Goal: Information Seeking & Learning: Learn about a topic

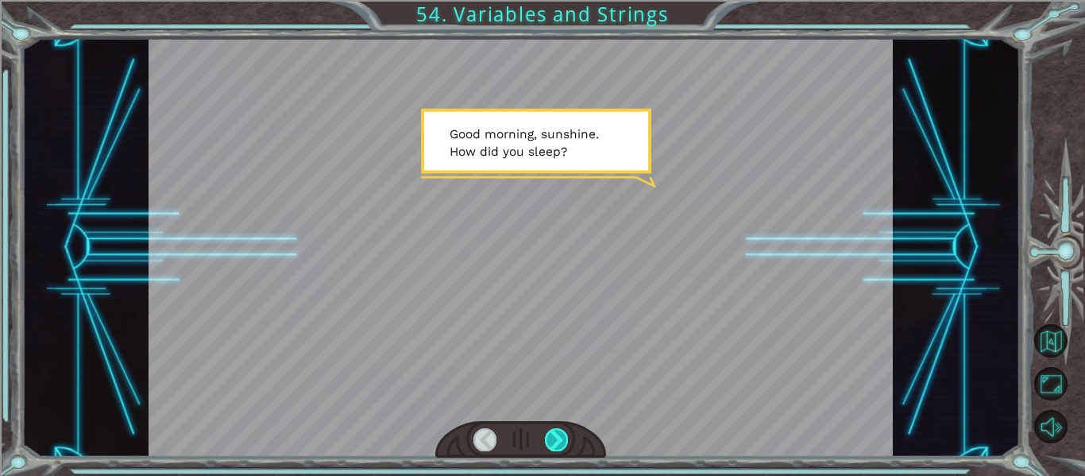
click at [558, 438] on div at bounding box center [556, 439] width 23 height 22
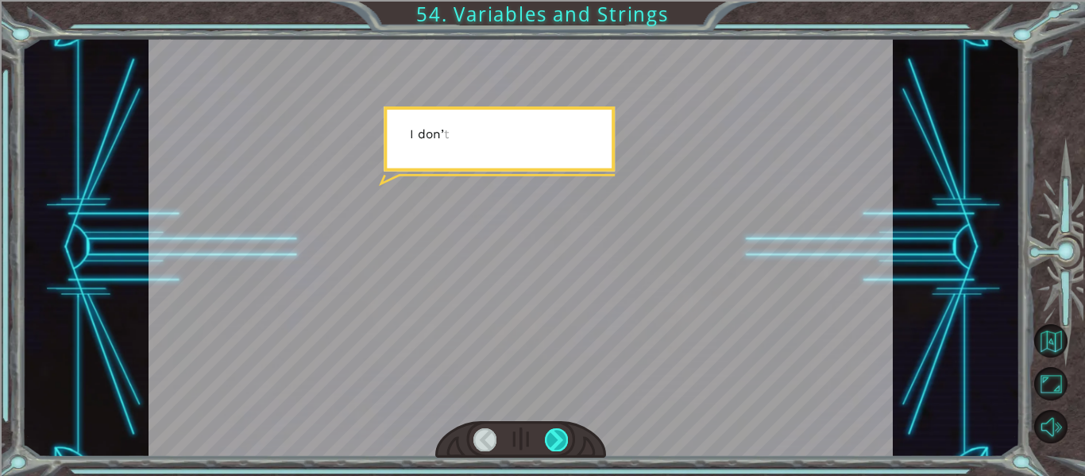
click at [558, 438] on div at bounding box center [556, 439] width 23 height 22
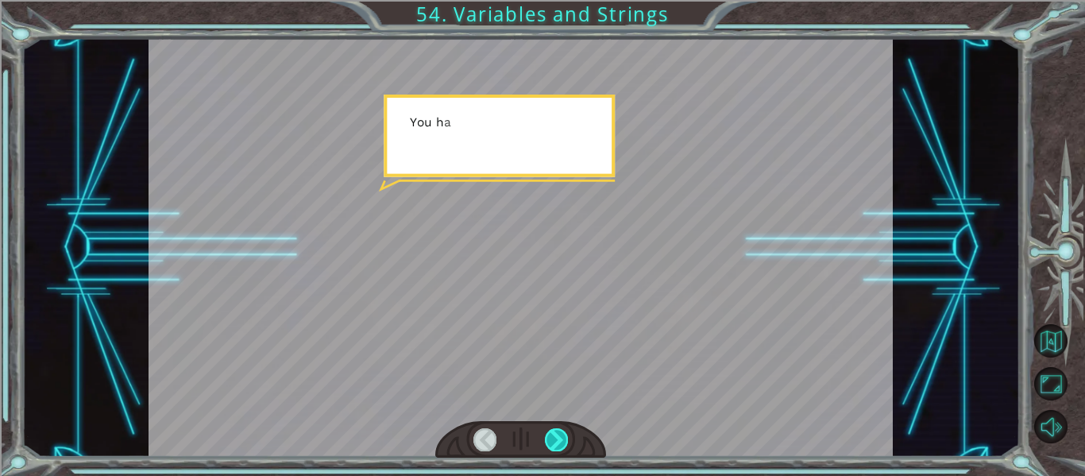
click at [558, 438] on div at bounding box center [556, 439] width 23 height 22
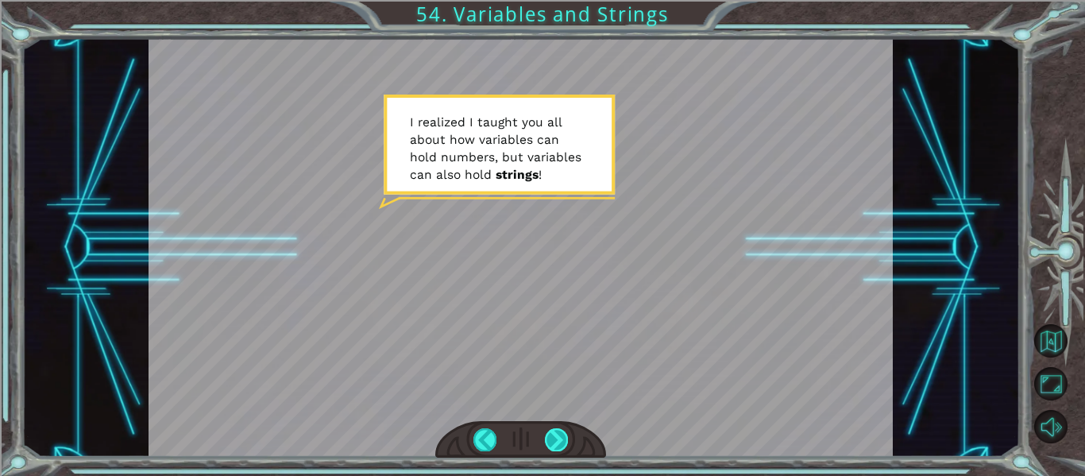
click at [558, 438] on div at bounding box center [556, 439] width 23 height 22
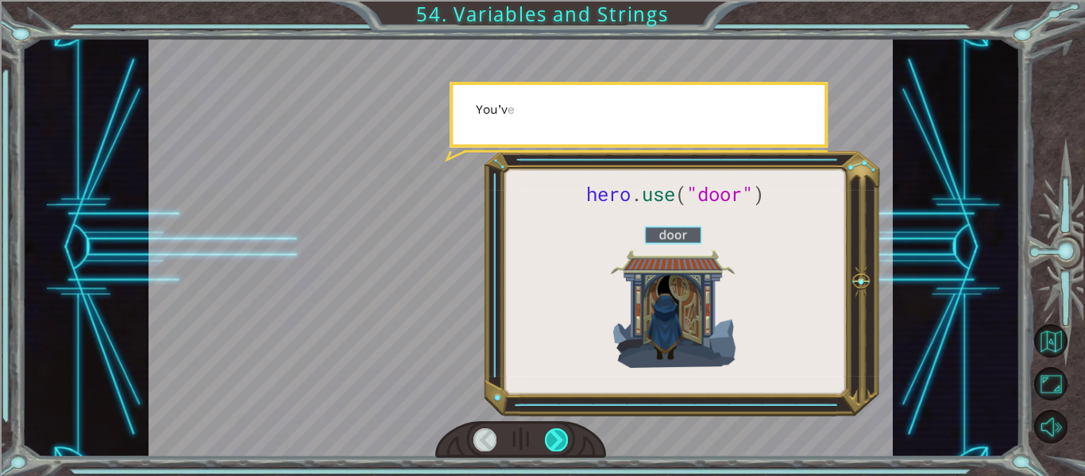
click at [558, 438] on div at bounding box center [556, 439] width 23 height 22
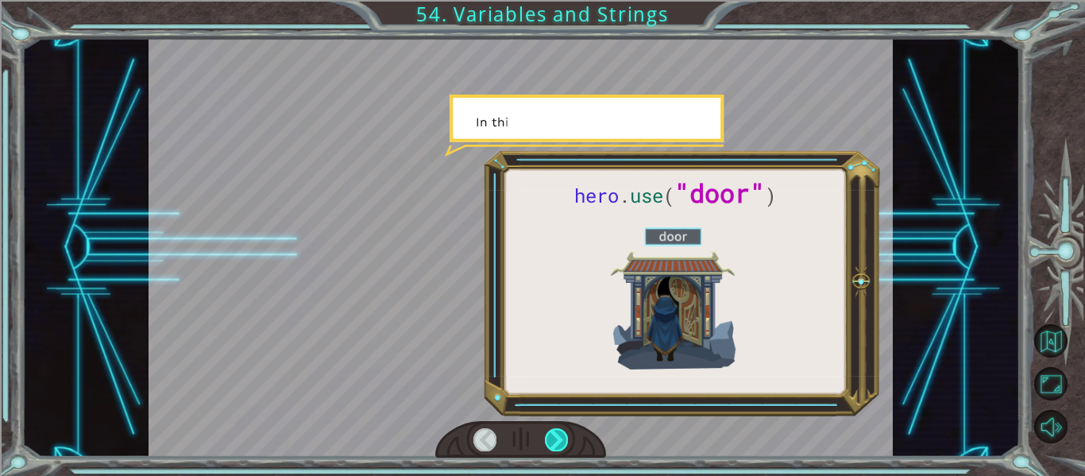
click at [558, 438] on div at bounding box center [556, 439] width 23 height 22
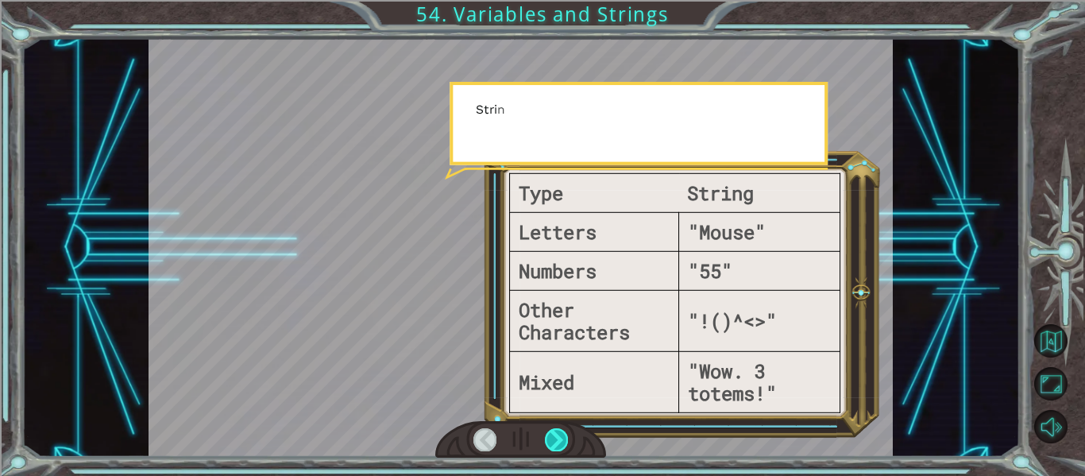
click at [558, 438] on div at bounding box center [556, 439] width 23 height 22
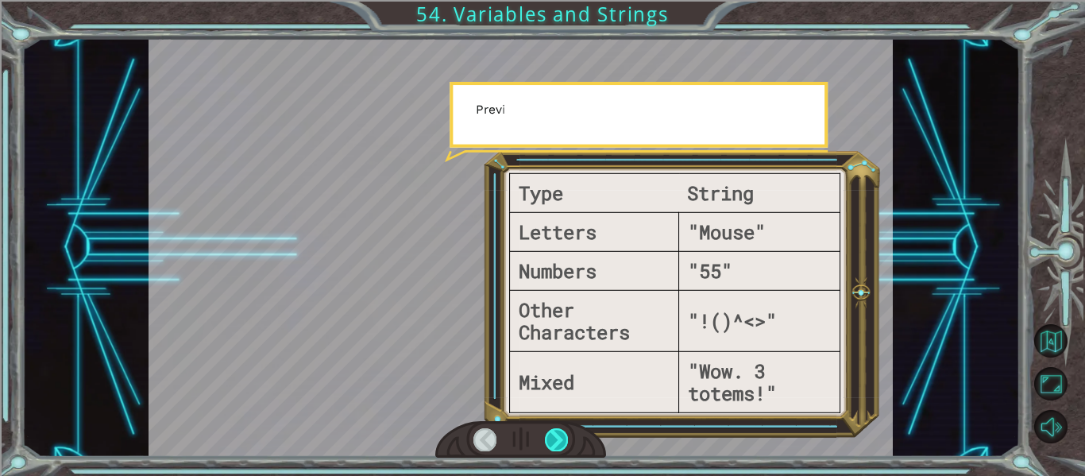
click at [558, 438] on div at bounding box center [556, 439] width 23 height 22
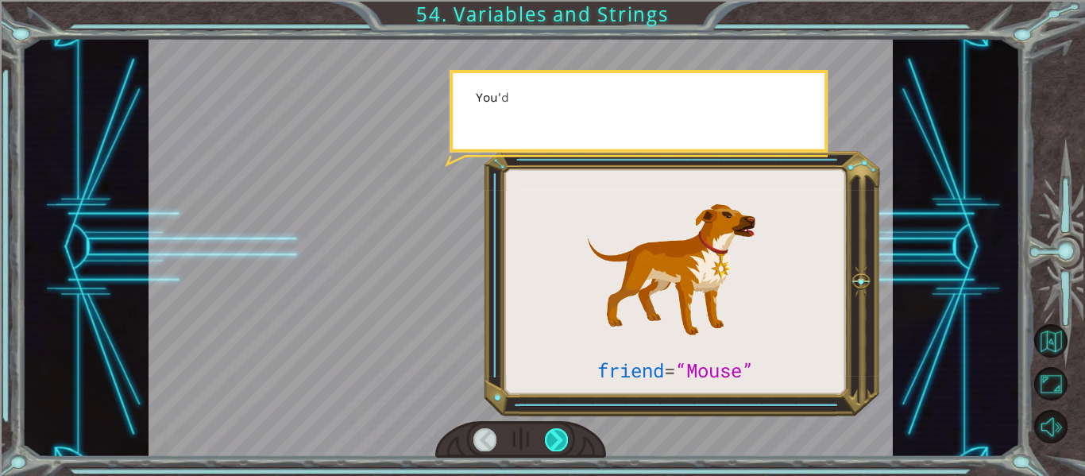
click at [558, 438] on div at bounding box center [556, 439] width 23 height 22
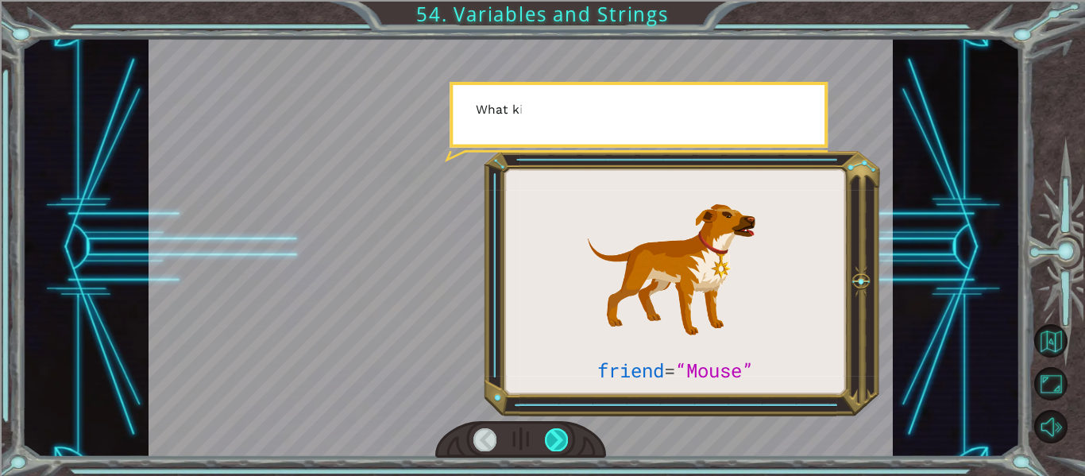
click at [558, 438] on div at bounding box center [556, 439] width 23 height 22
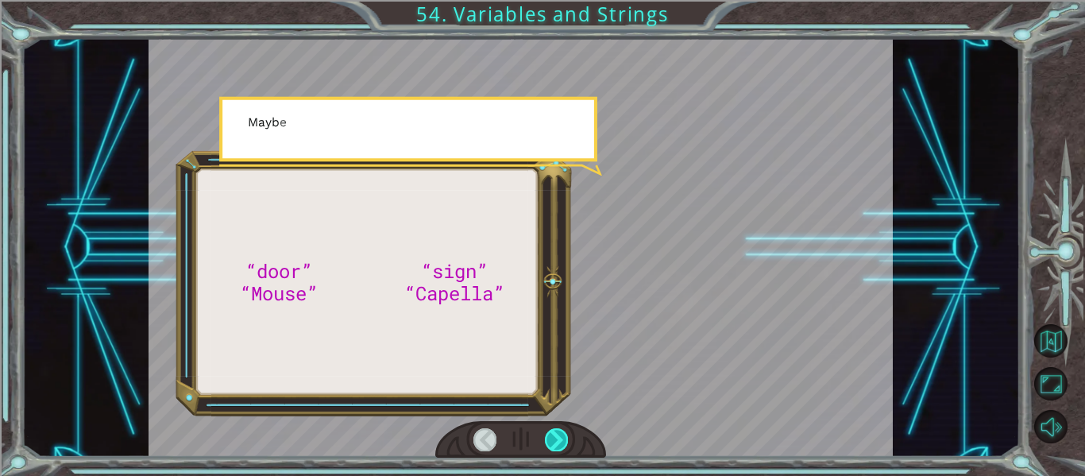
click at [558, 438] on div at bounding box center [556, 439] width 23 height 22
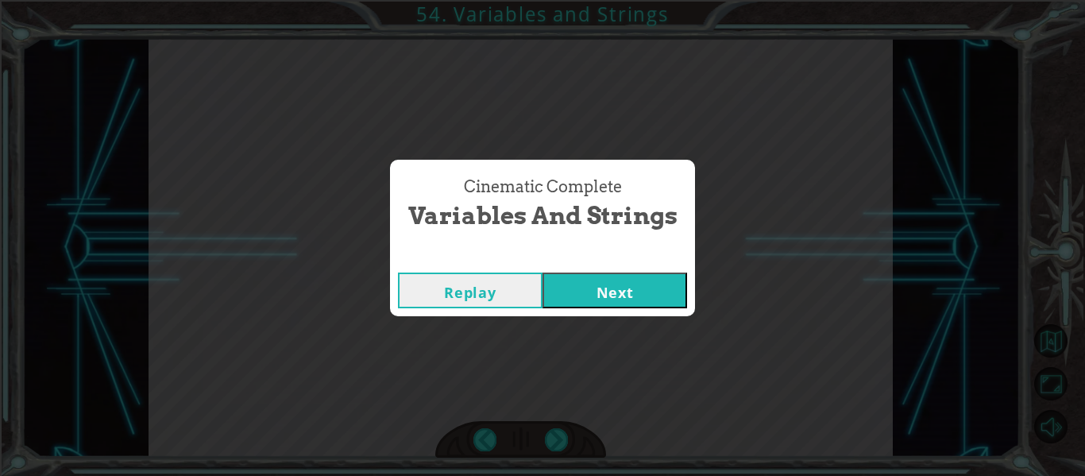
click at [584, 295] on button "Next" at bounding box center [614, 290] width 145 height 36
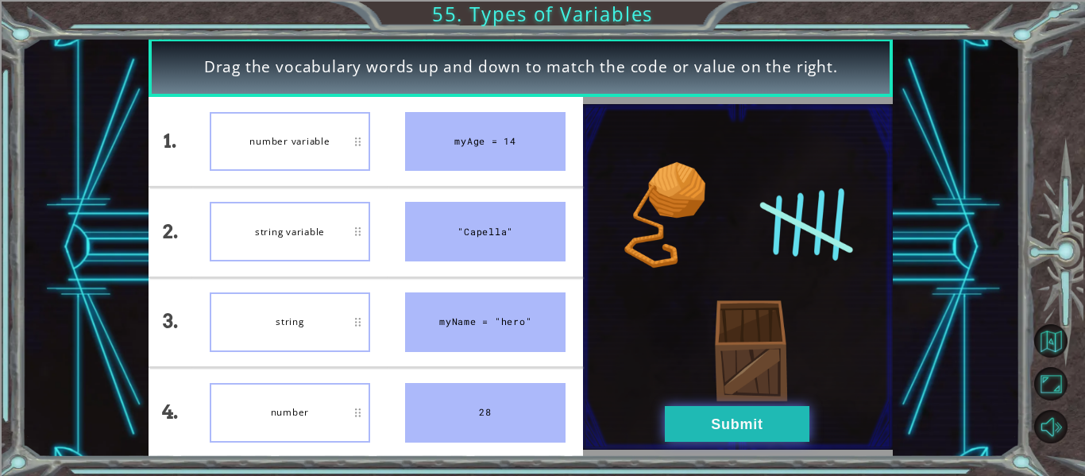
click at [679, 435] on button "Submit" at bounding box center [737, 424] width 145 height 36
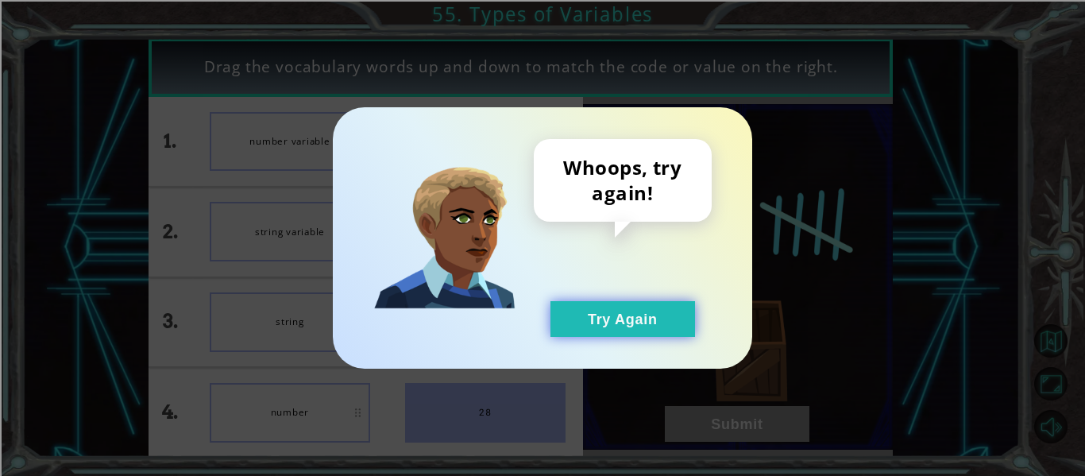
click at [607, 327] on button "Try Again" at bounding box center [622, 319] width 145 height 36
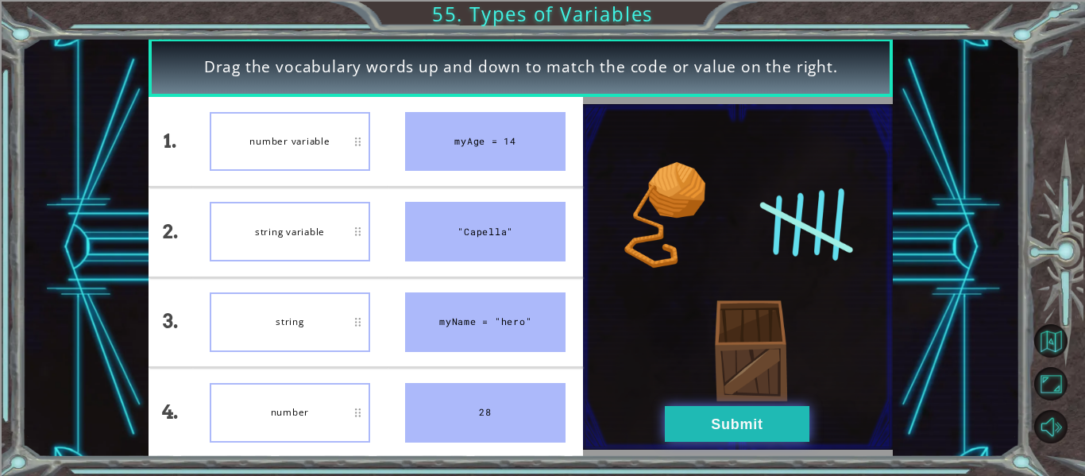
click at [729, 421] on button "Submit" at bounding box center [737, 424] width 145 height 36
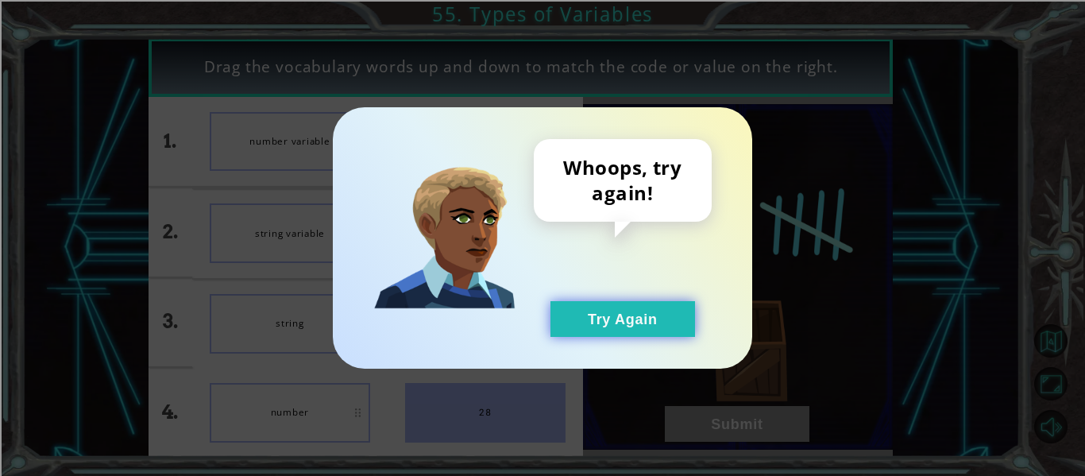
click at [627, 313] on button "Try Again" at bounding box center [622, 319] width 145 height 36
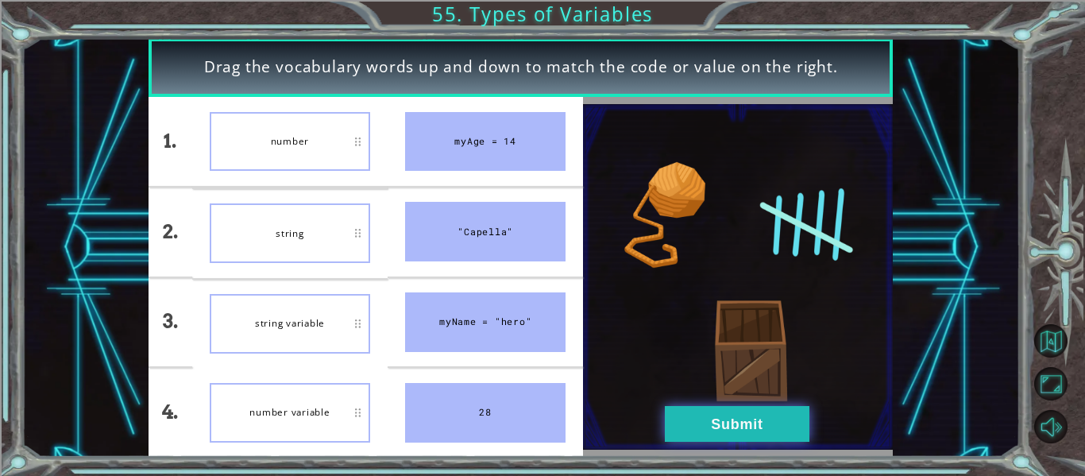
click at [700, 437] on button "Submit" at bounding box center [737, 424] width 145 height 36
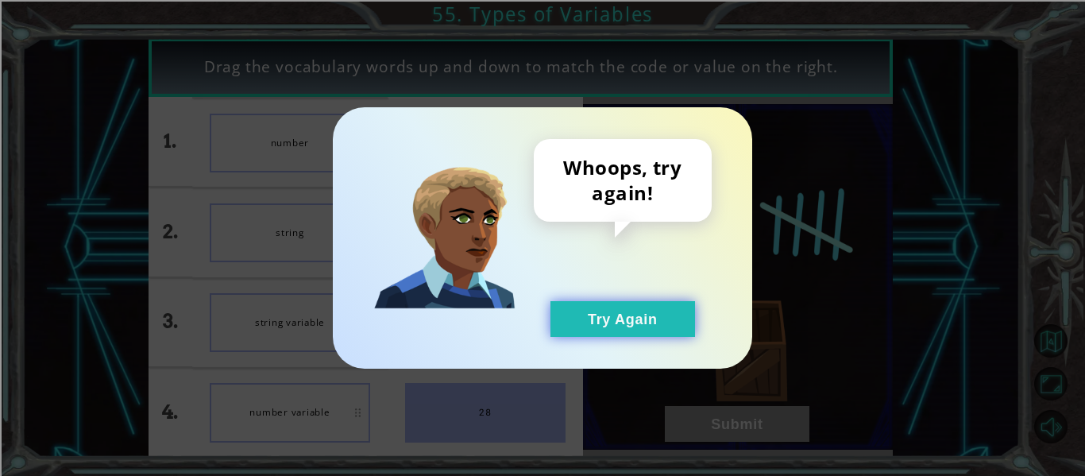
click at [605, 313] on button "Try Again" at bounding box center [622, 319] width 145 height 36
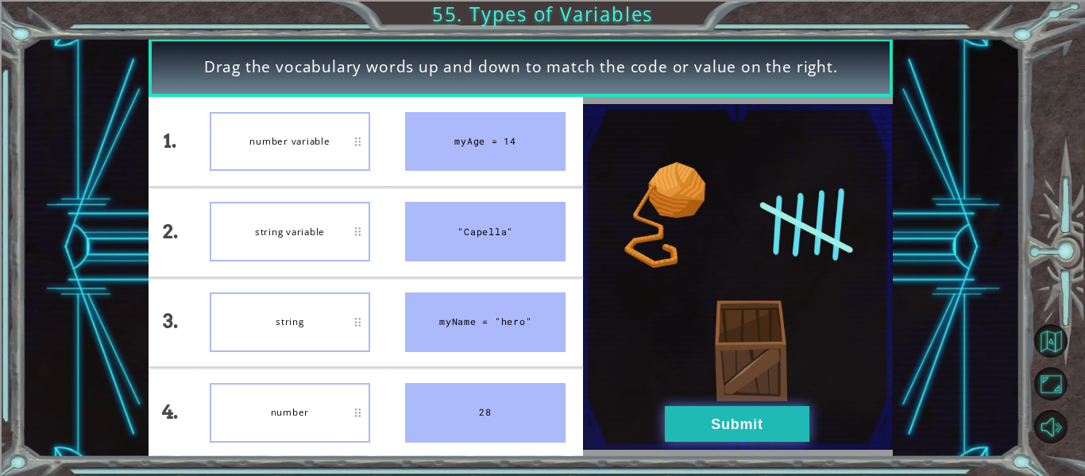
click at [685, 424] on button "Submit" at bounding box center [737, 424] width 145 height 36
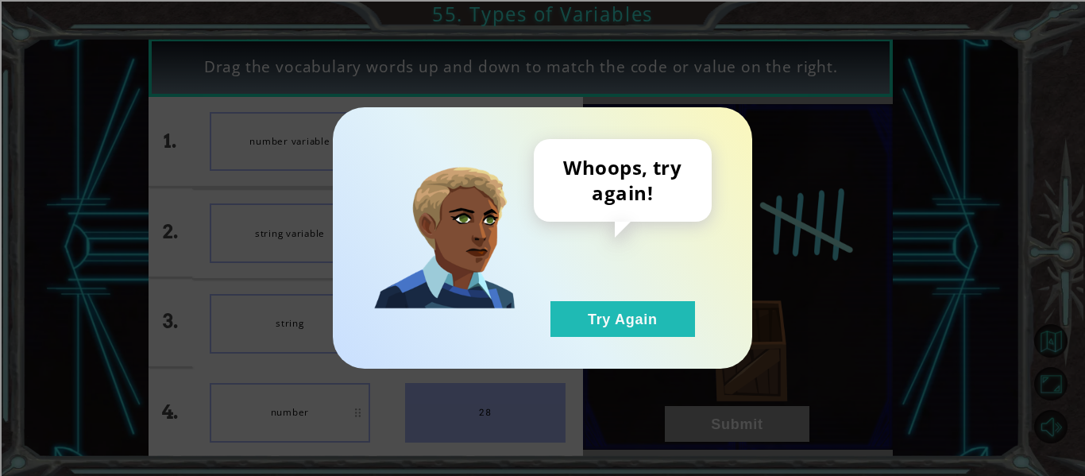
click at [606, 273] on div "Whoops, try again! Try Again" at bounding box center [623, 238] width 178 height 198
click at [620, 313] on button "Try Again" at bounding box center [622, 319] width 145 height 36
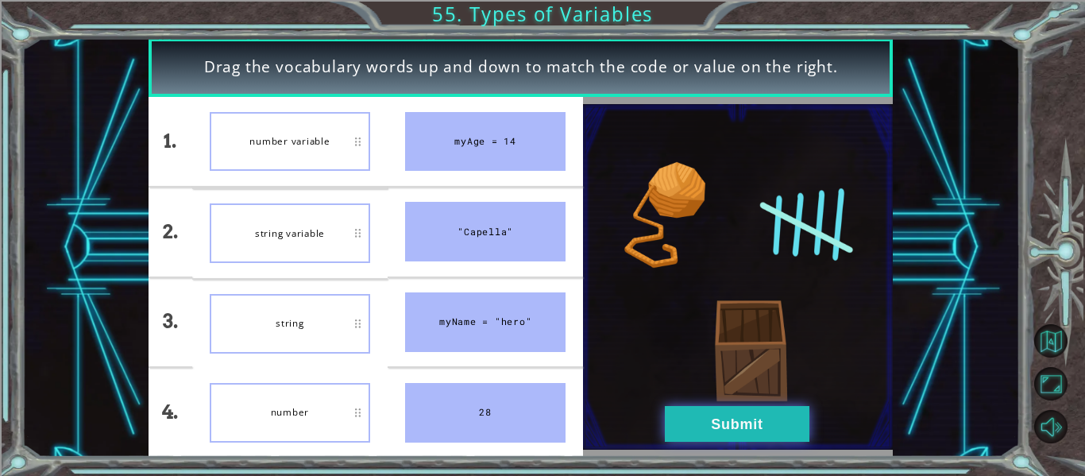
click at [756, 437] on button "Submit" at bounding box center [737, 424] width 145 height 36
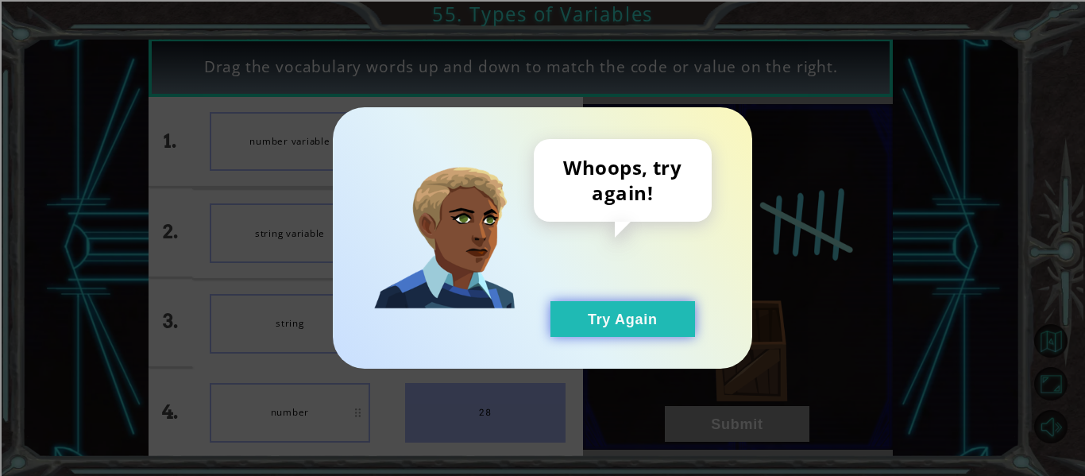
click at [613, 305] on button "Try Again" at bounding box center [622, 319] width 145 height 36
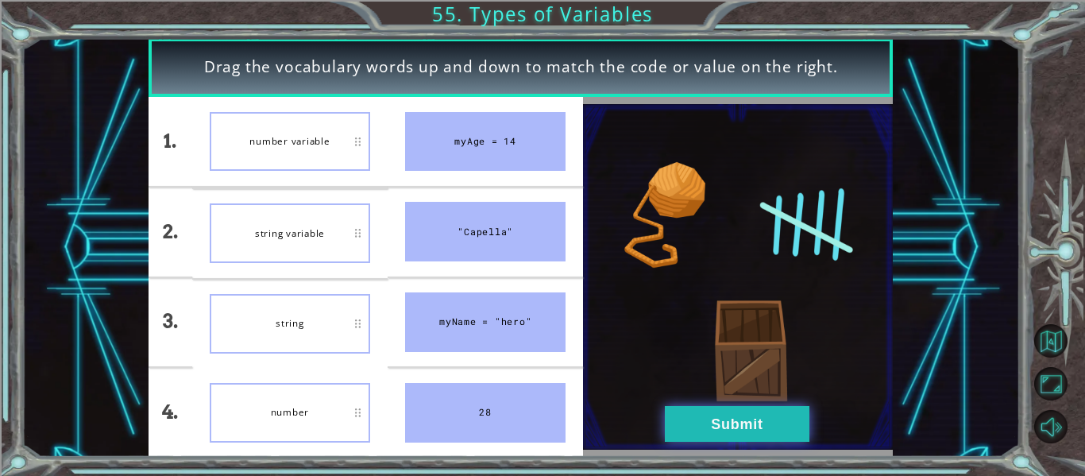
click at [716, 426] on button "Submit" at bounding box center [737, 424] width 145 height 36
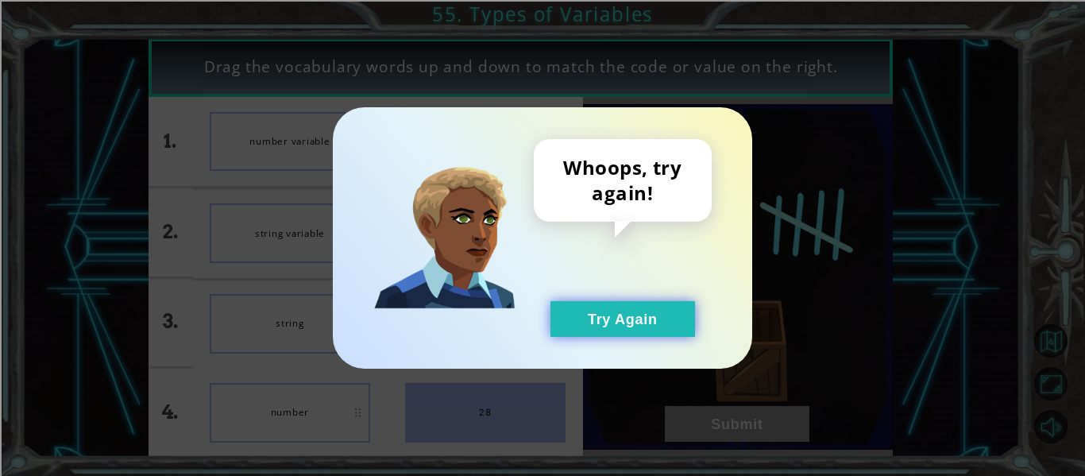
click at [586, 309] on button "Try Again" at bounding box center [622, 319] width 145 height 36
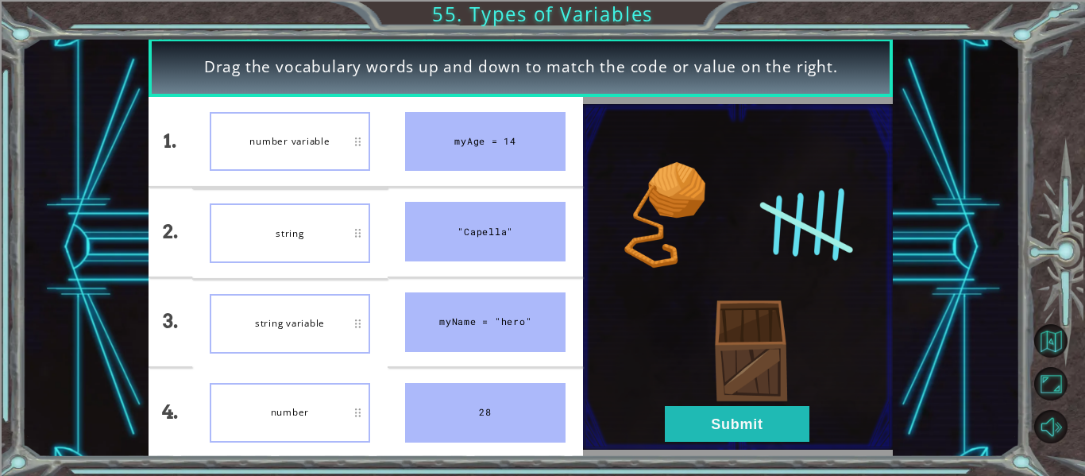
click at [305, 179] on li "number variable" at bounding box center [289, 141] width 195 height 89
click at [723, 420] on button "Submit" at bounding box center [737, 424] width 145 height 36
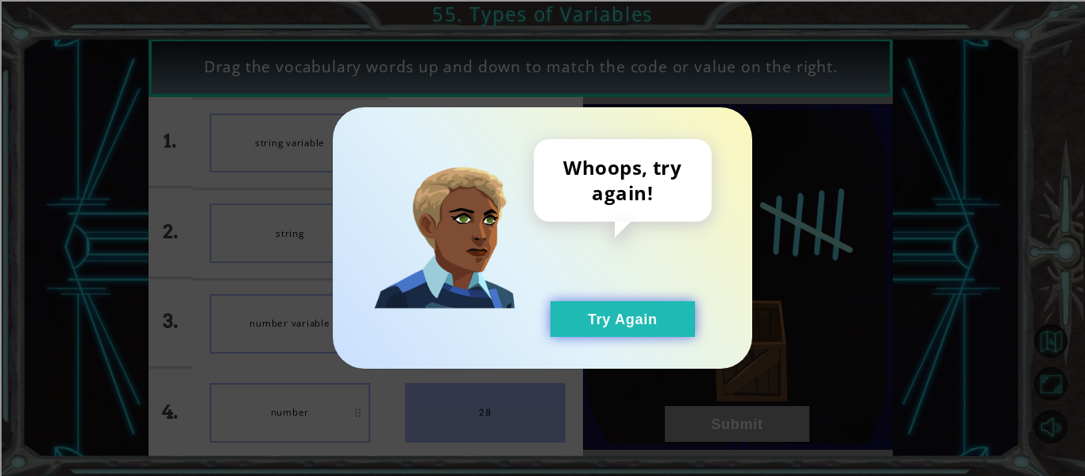
click at [662, 317] on button "Try Again" at bounding box center [622, 319] width 145 height 36
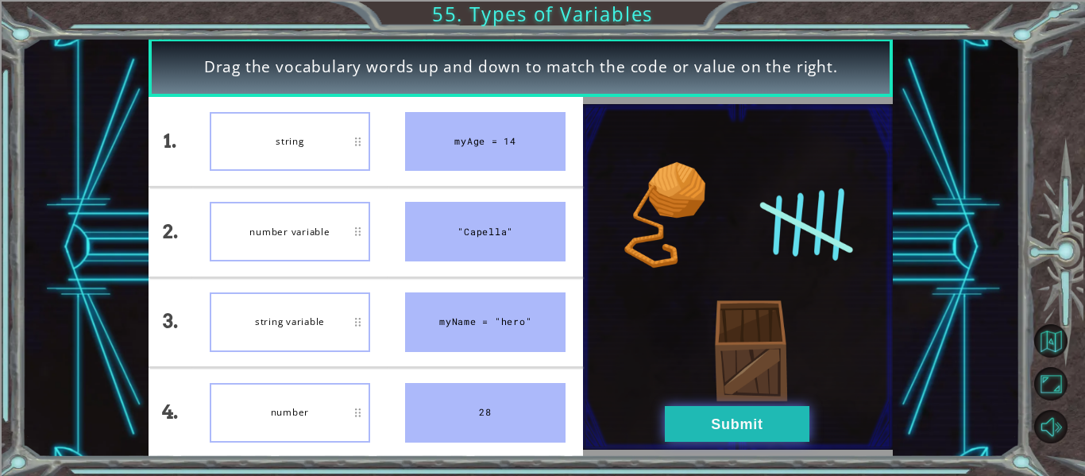
click at [678, 417] on button "Submit" at bounding box center [737, 424] width 145 height 36
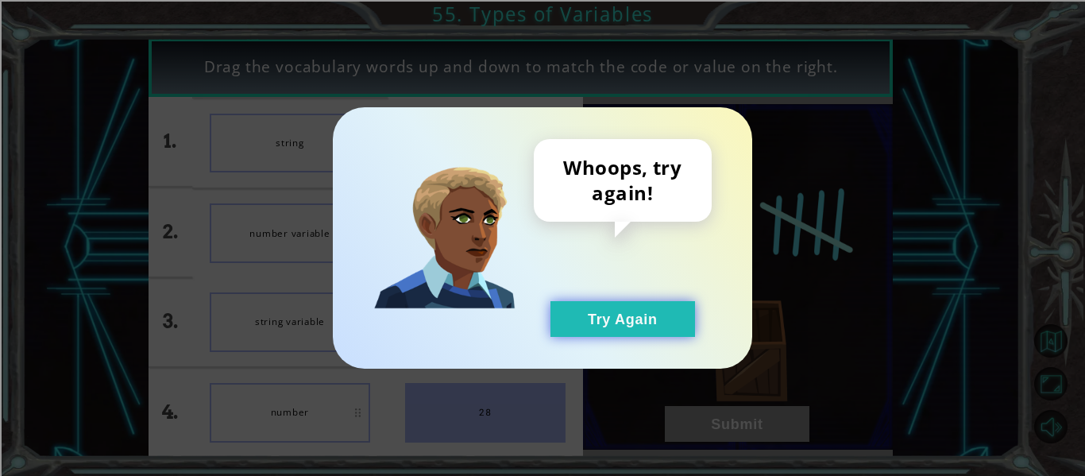
click at [595, 308] on button "Try Again" at bounding box center [622, 319] width 145 height 36
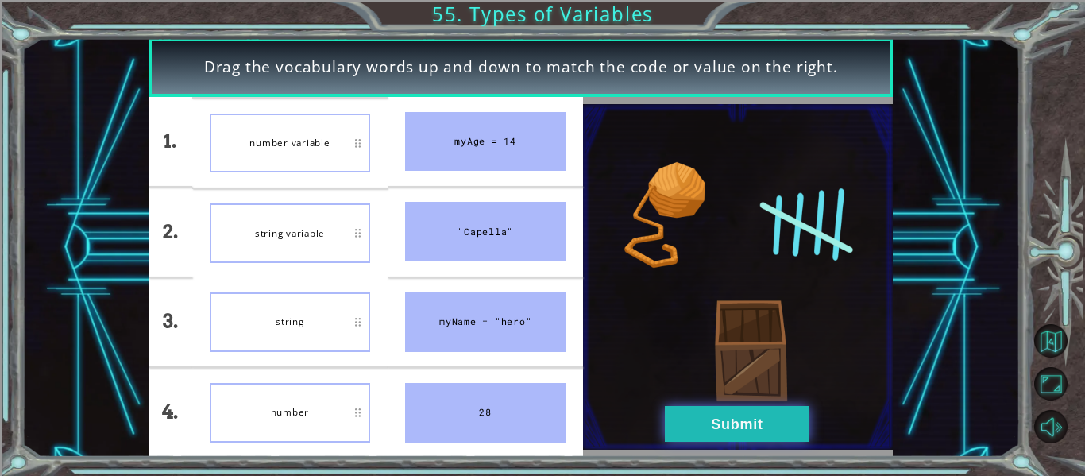
click at [681, 419] on button "Submit" at bounding box center [737, 424] width 145 height 36
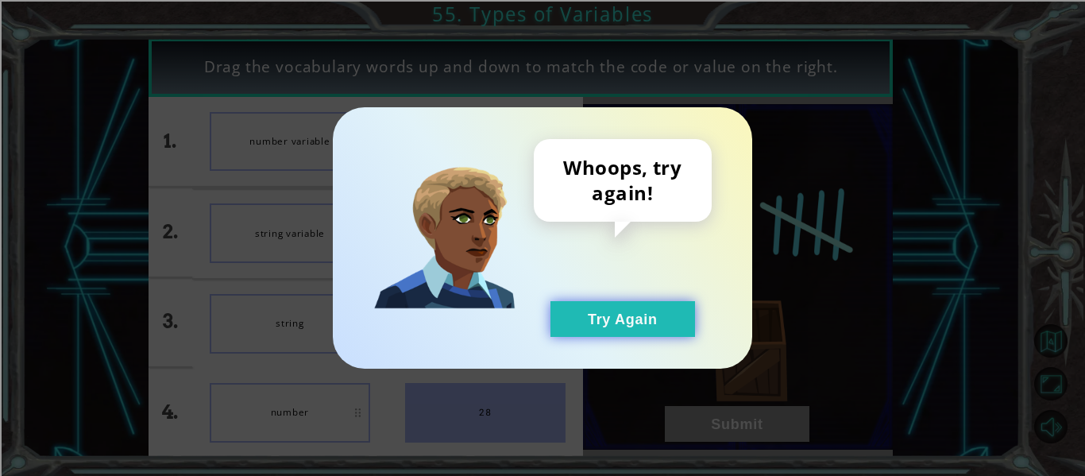
click at [620, 322] on button "Try Again" at bounding box center [622, 319] width 145 height 36
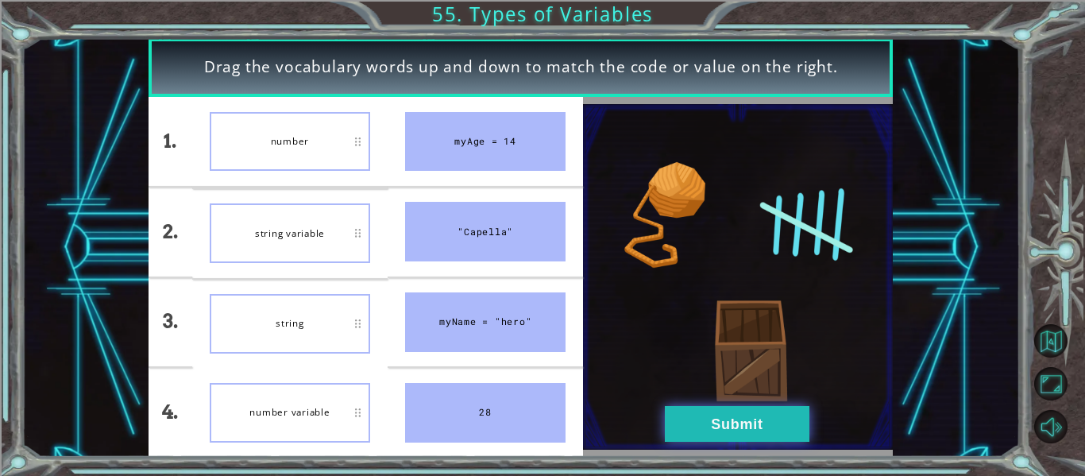
click at [755, 434] on button "Submit" at bounding box center [737, 424] width 145 height 36
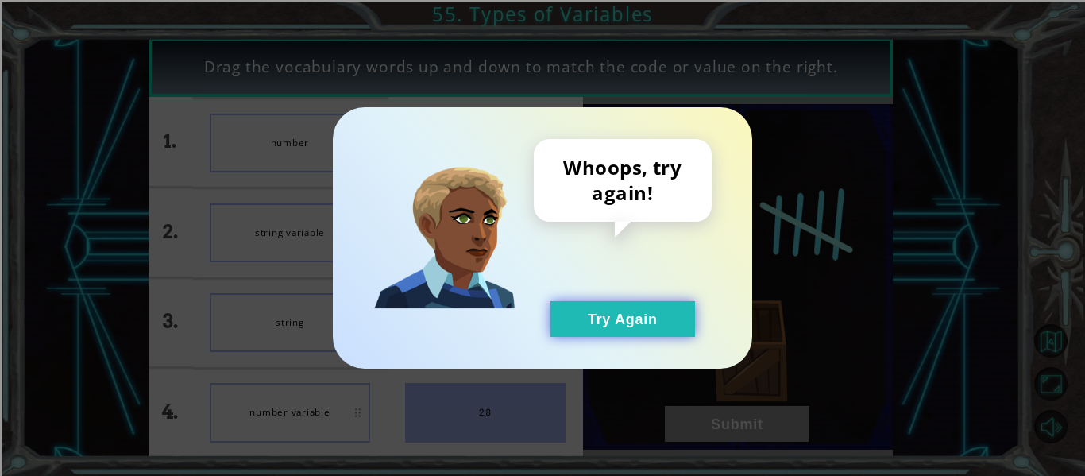
click at [647, 318] on button "Try Again" at bounding box center [622, 319] width 145 height 36
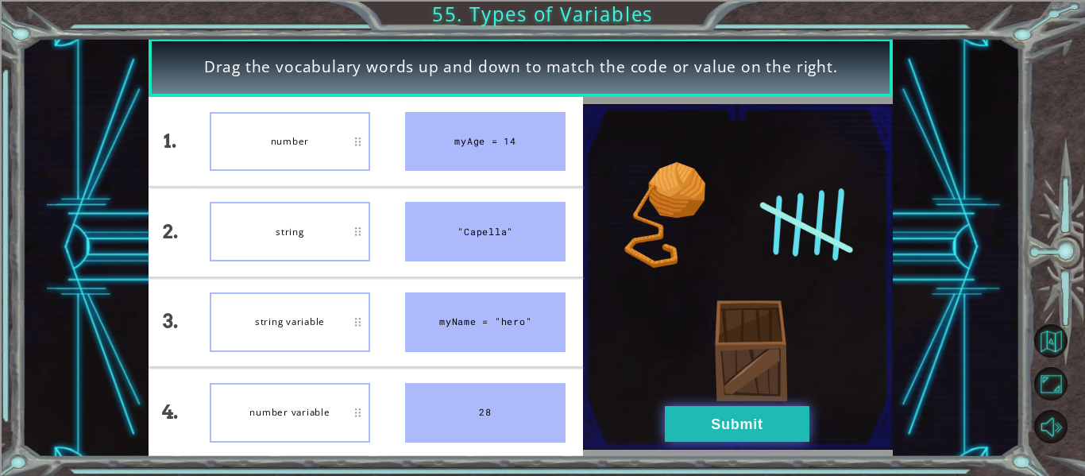
click at [722, 427] on button "Submit" at bounding box center [737, 424] width 145 height 36
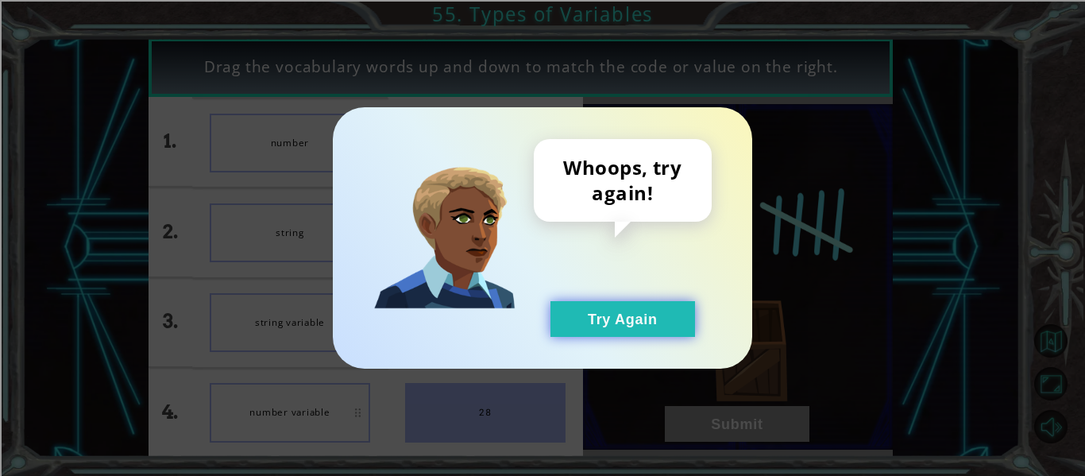
click at [635, 336] on button "Try Again" at bounding box center [622, 319] width 145 height 36
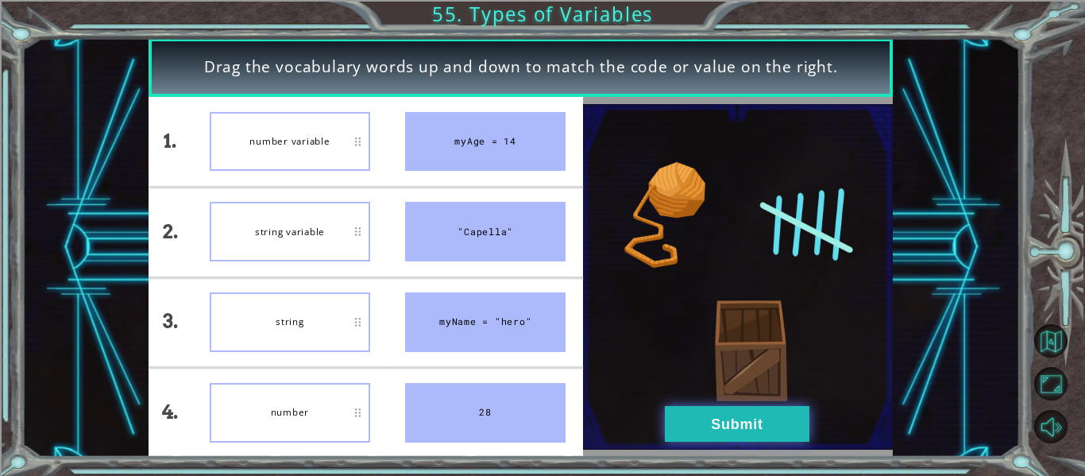
click at [682, 416] on button "Submit" at bounding box center [737, 424] width 145 height 36
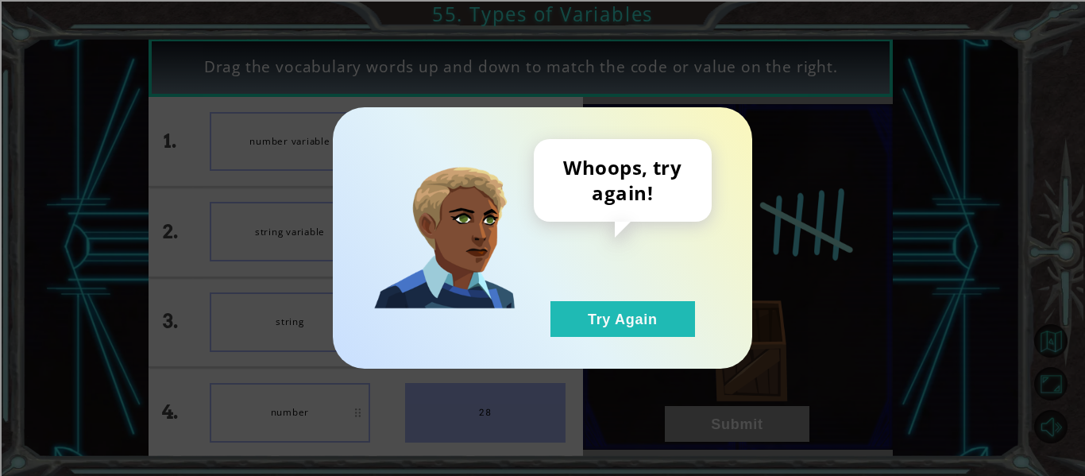
click at [535, 311] on div "Whoops, try again! Try Again" at bounding box center [623, 238] width 178 height 198
click at [591, 315] on button "Try Again" at bounding box center [622, 319] width 145 height 36
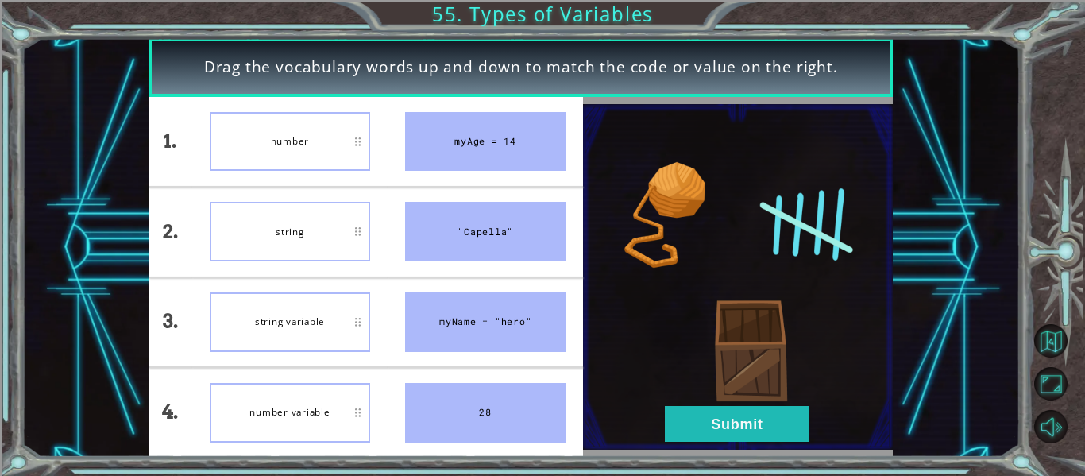
click at [714, 442] on img at bounding box center [738, 276] width 310 height 345
click at [712, 434] on button "Submit" at bounding box center [737, 424] width 145 height 36
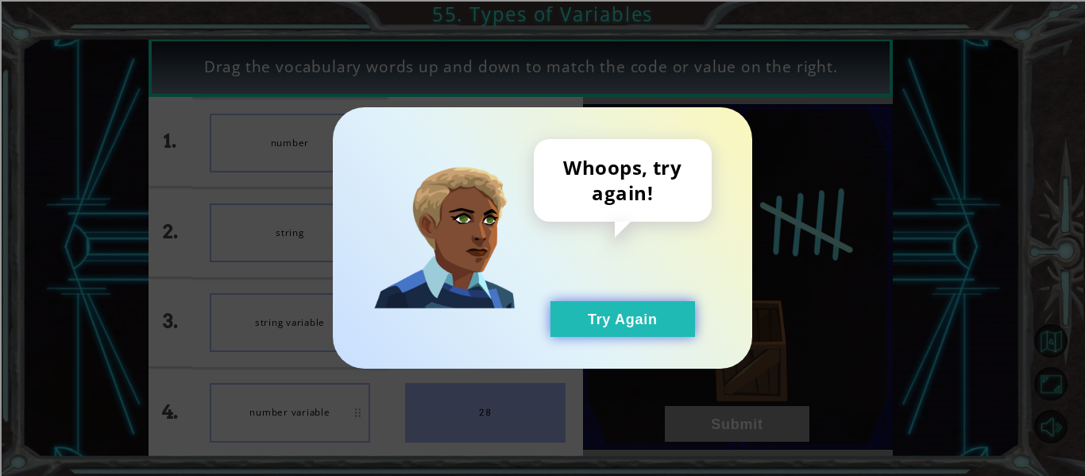
click at [660, 335] on button "Try Again" at bounding box center [622, 319] width 145 height 36
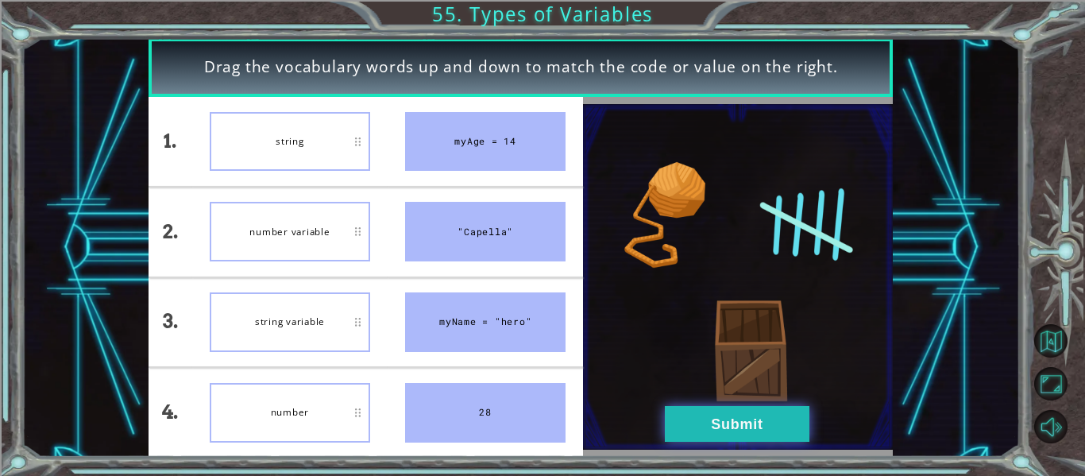
click at [718, 439] on button "Submit" at bounding box center [737, 424] width 145 height 36
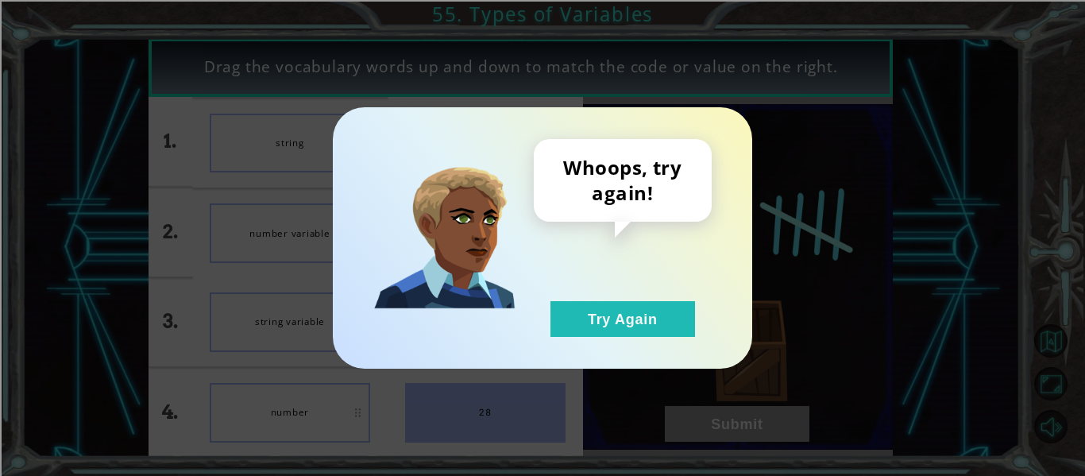
click at [554, 299] on div "Whoops, try again! Try Again" at bounding box center [623, 238] width 178 height 198
click at [567, 320] on button "Try Again" at bounding box center [622, 319] width 145 height 36
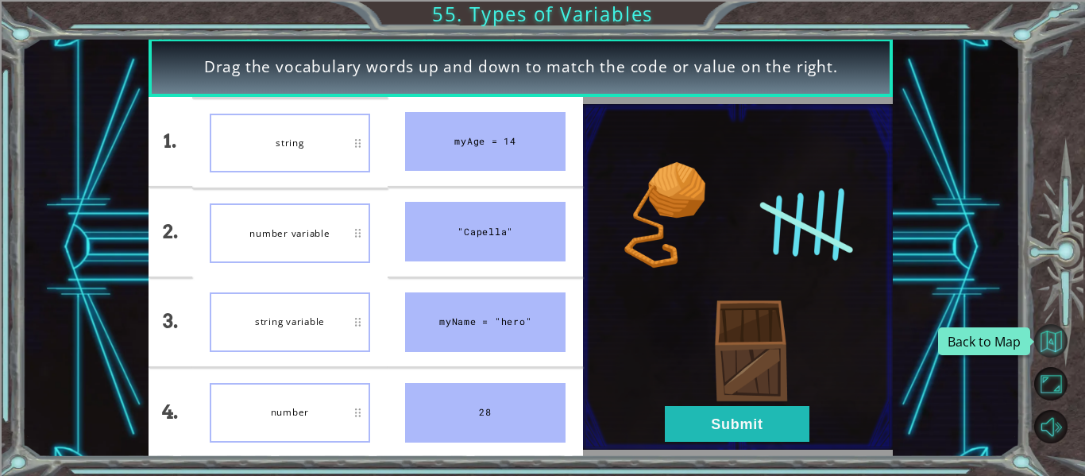
click at [1050, 341] on button "Back to Map" at bounding box center [1050, 340] width 33 height 33
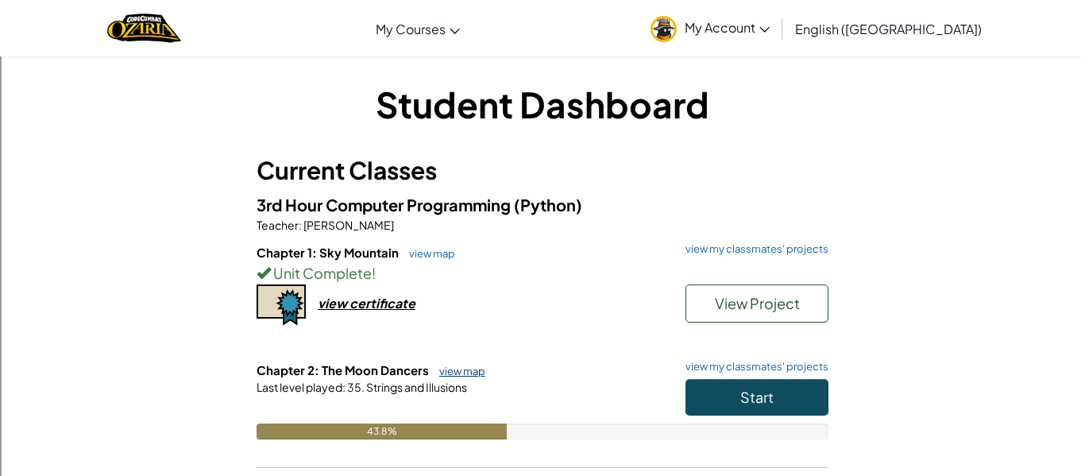
click at [456, 371] on link "view map" at bounding box center [458, 371] width 54 height 13
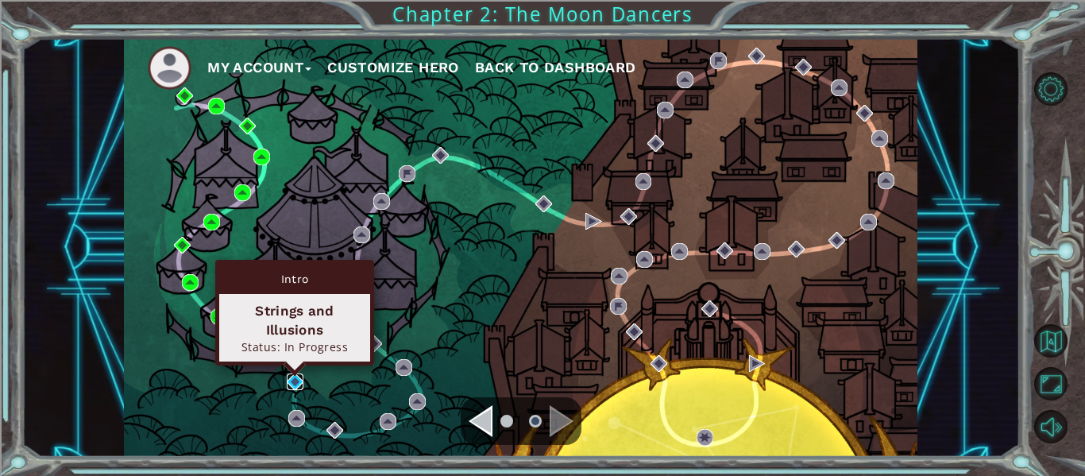
click at [299, 373] on img at bounding box center [295, 381] width 17 height 17
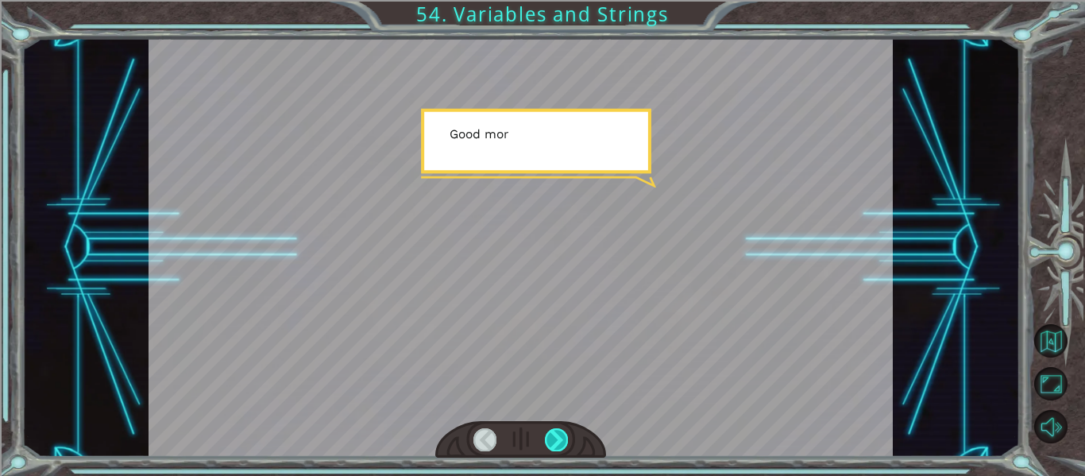
click at [557, 436] on div at bounding box center [556, 439] width 23 height 22
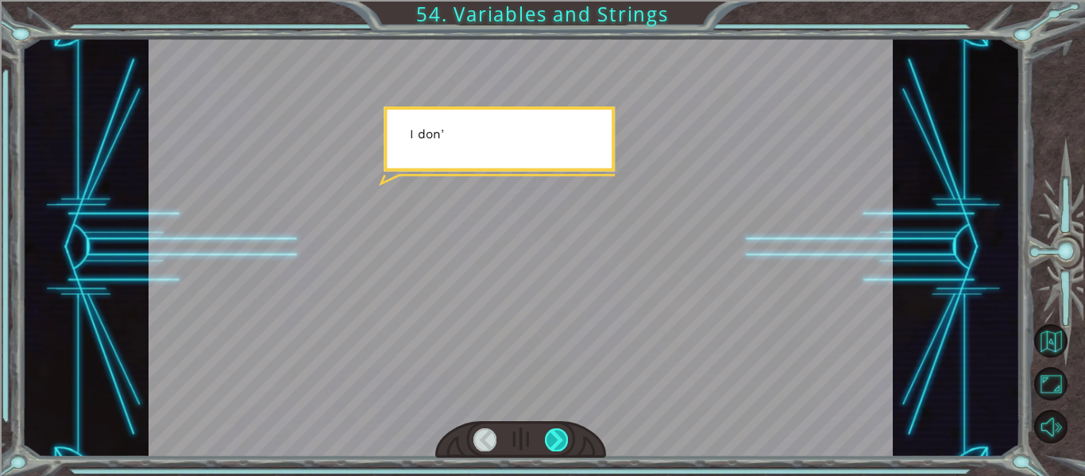
click at [557, 436] on div at bounding box center [556, 439] width 23 height 22
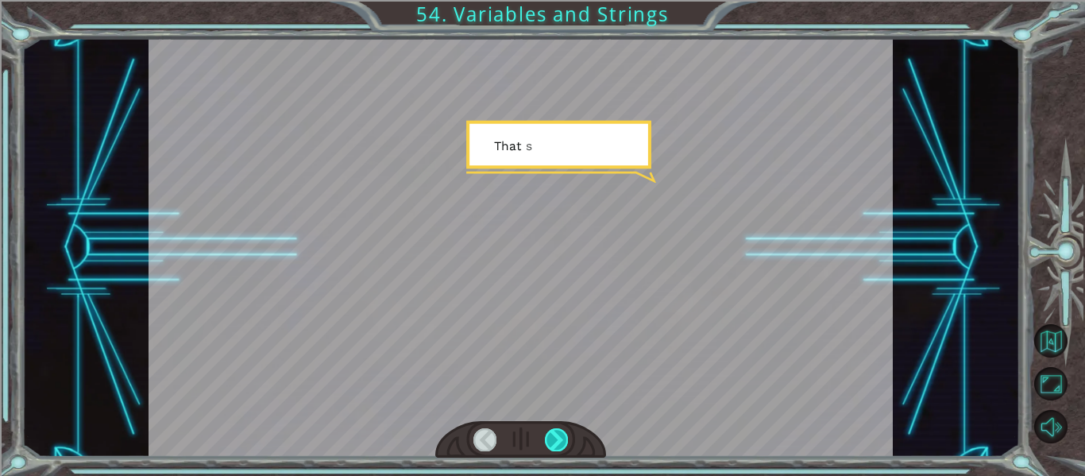
click at [557, 436] on div at bounding box center [556, 439] width 23 height 22
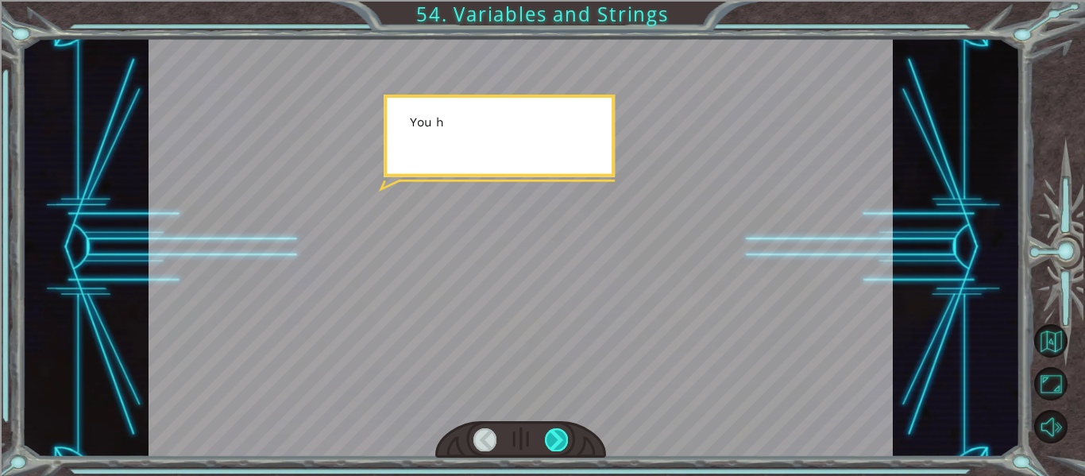
click at [557, 436] on div at bounding box center [556, 439] width 23 height 22
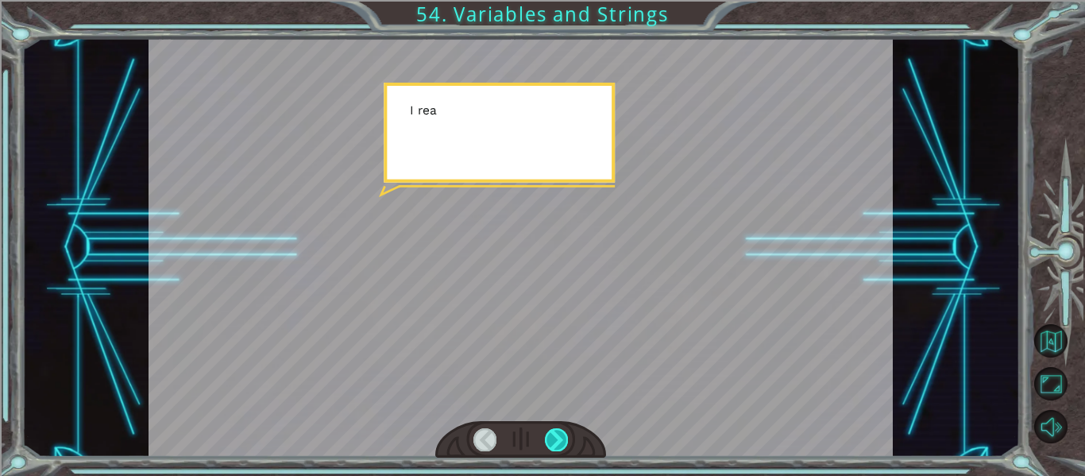
click at [557, 436] on div at bounding box center [556, 439] width 23 height 22
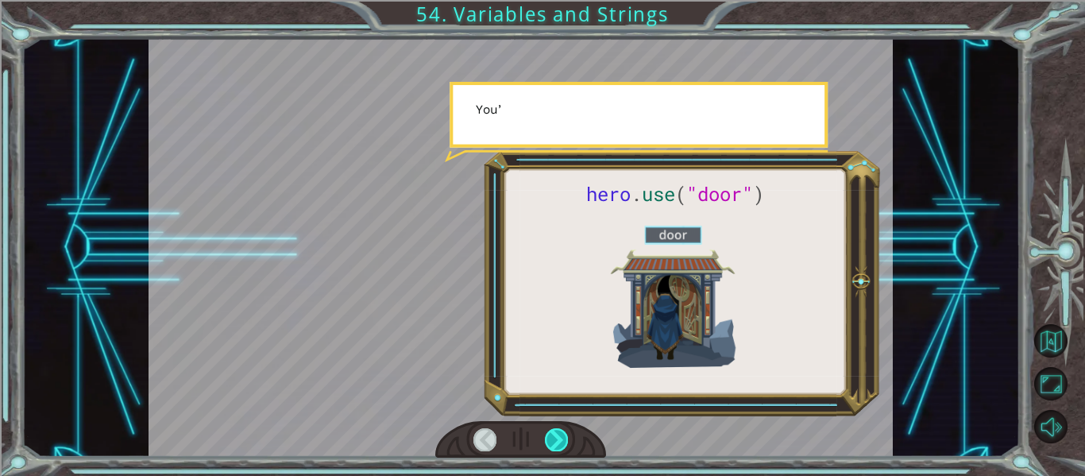
click at [557, 436] on div at bounding box center [556, 439] width 23 height 22
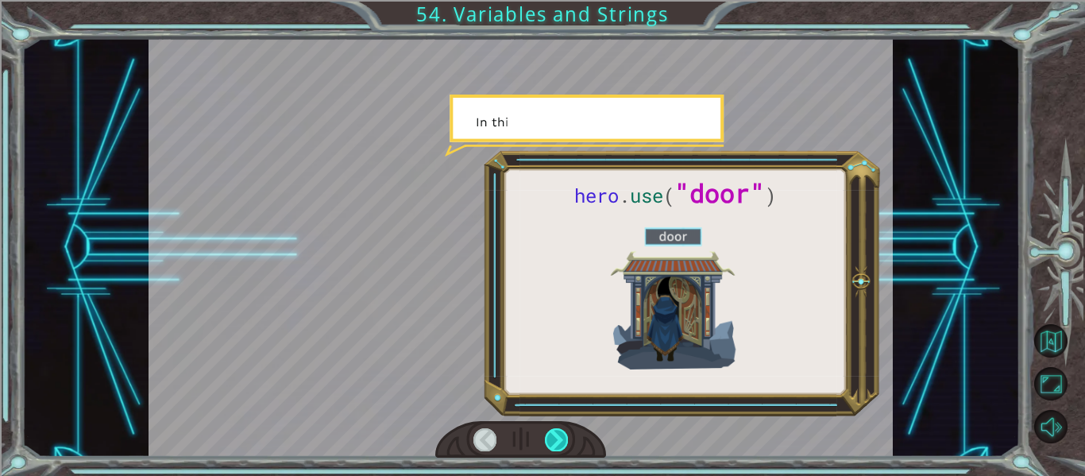
click at [557, 436] on div at bounding box center [556, 439] width 23 height 22
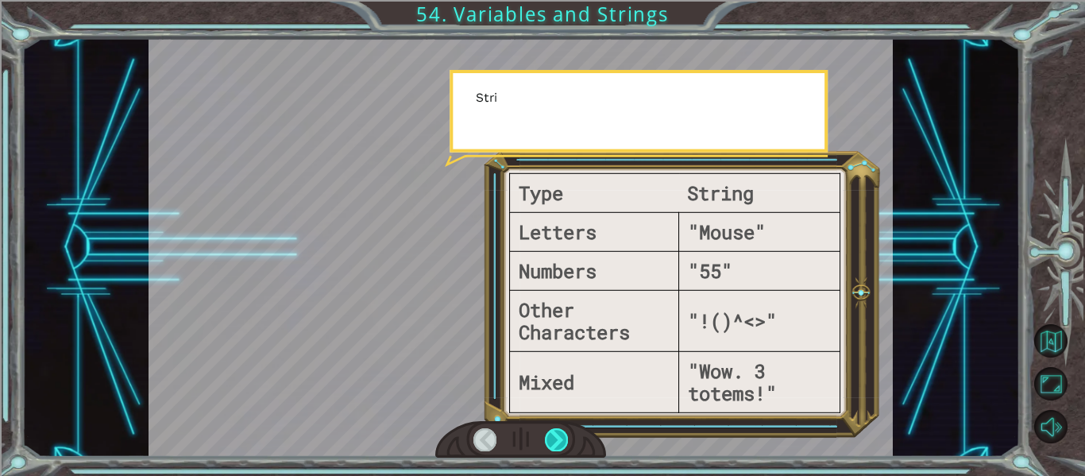
click at [557, 436] on div at bounding box center [556, 439] width 23 height 22
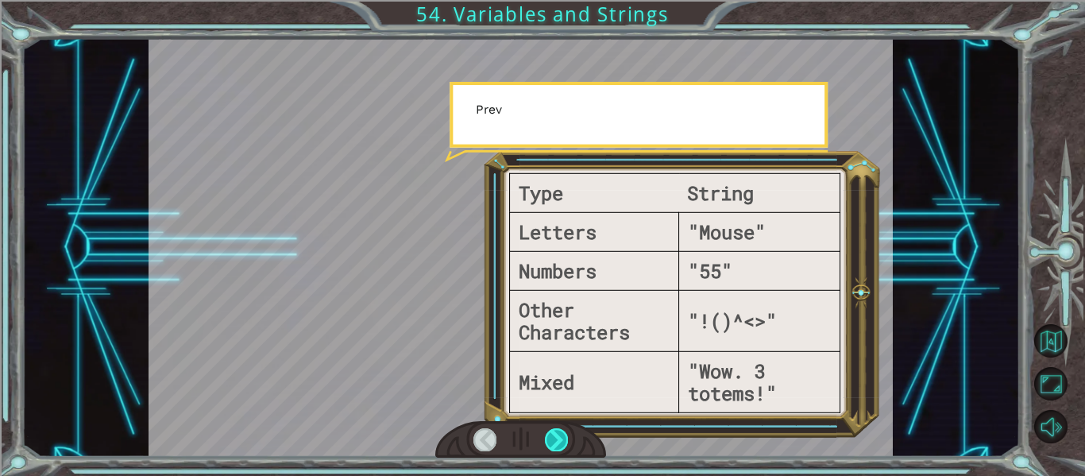
click at [557, 436] on div at bounding box center [556, 439] width 23 height 22
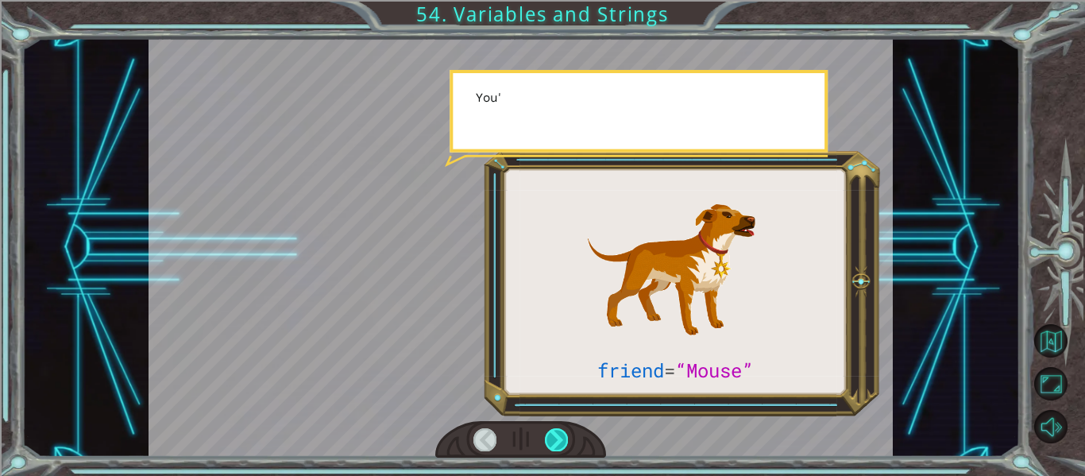
click at [557, 436] on div at bounding box center [556, 439] width 23 height 22
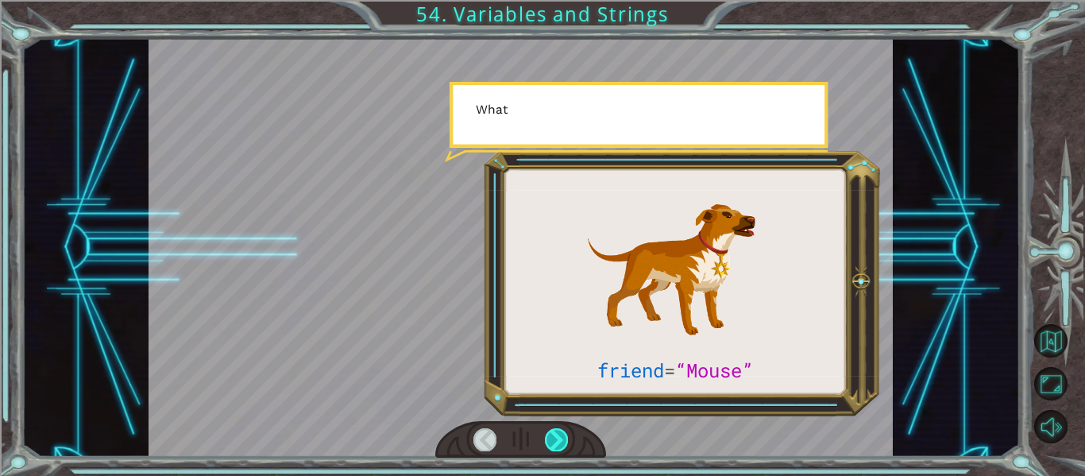
click at [557, 436] on div at bounding box center [556, 439] width 23 height 22
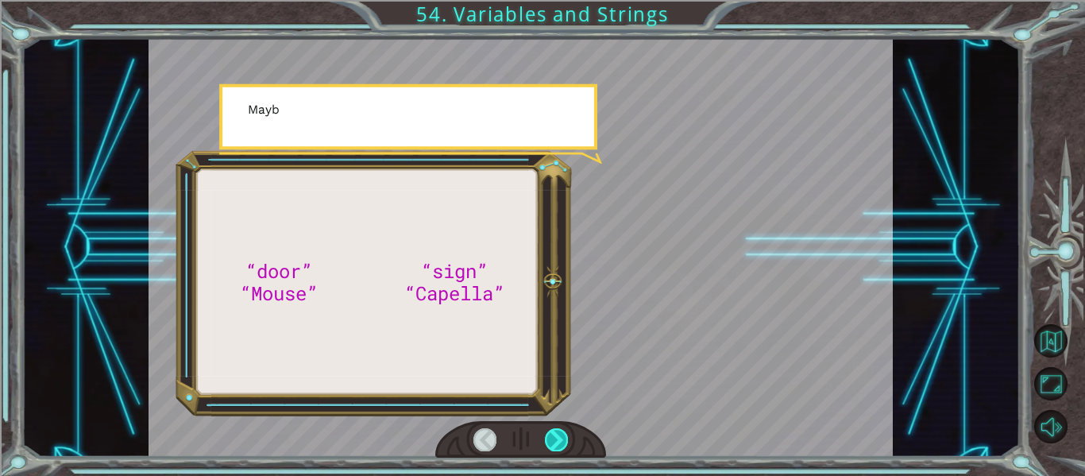
click at [557, 436] on div at bounding box center [556, 439] width 23 height 22
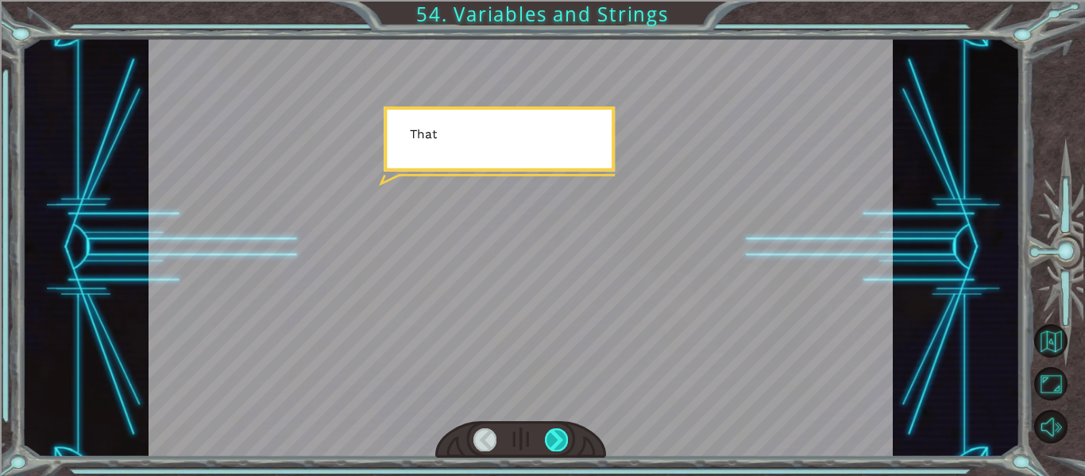
click at [557, 436] on div at bounding box center [556, 439] width 23 height 22
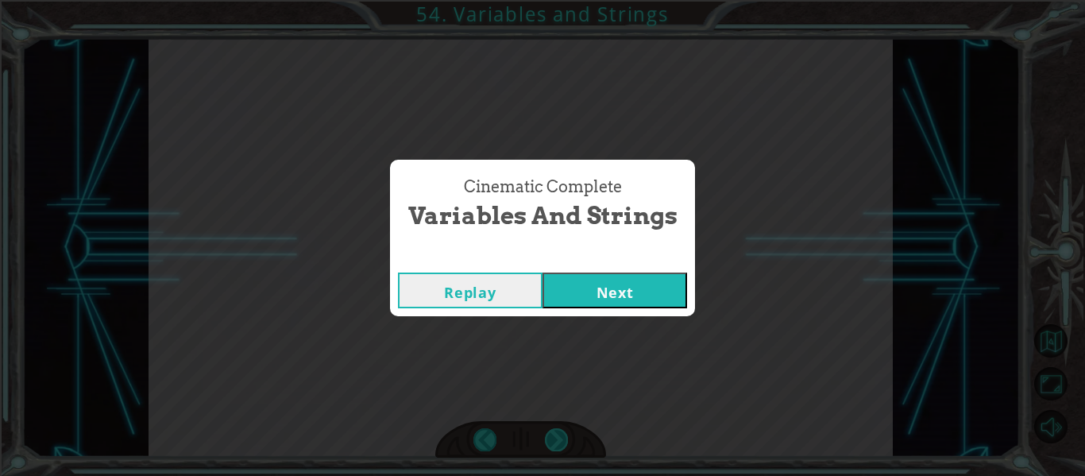
click at [557, 436] on div "Cinematic Complete Variables and Strings Replay Next" at bounding box center [542, 238] width 1085 height 476
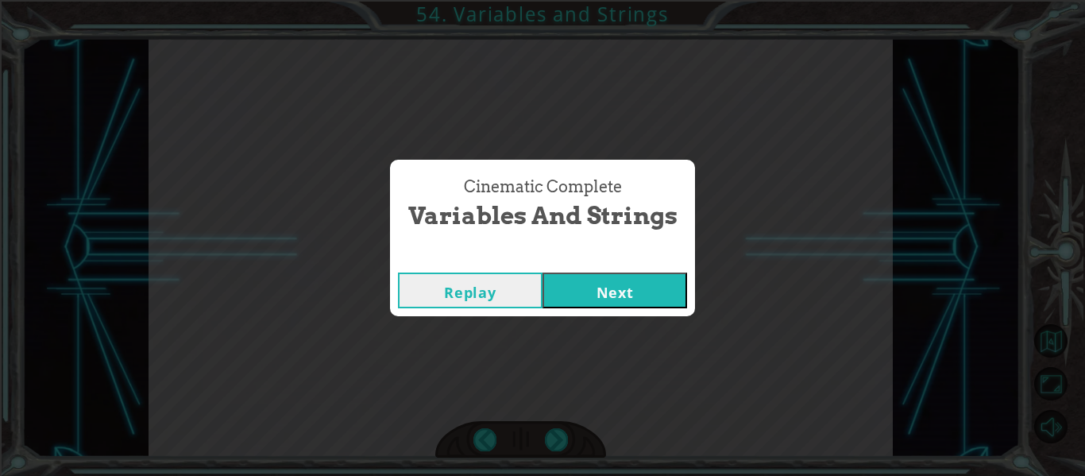
click at [575, 303] on button "Next" at bounding box center [614, 290] width 145 height 36
